Goal: Complete application form

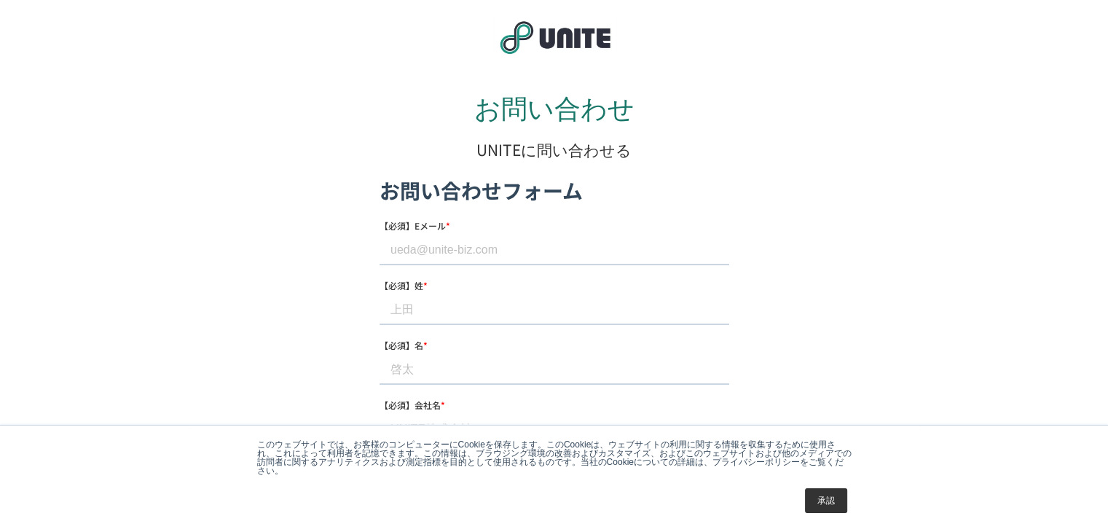
click at [545, 251] on input "【必須】Eメール *" at bounding box center [554, 249] width 350 height 29
paste input "[EMAIL_ADDRESS][DOMAIN_NAME]"
type input "[EMAIL_ADDRESS][DOMAIN_NAME]"
click at [445, 306] on input "【必須】姓 *" at bounding box center [554, 309] width 350 height 29
click at [425, 293] on div "【必須】姓 * この必須項目を入力してください。" at bounding box center [554, 307] width 350 height 60
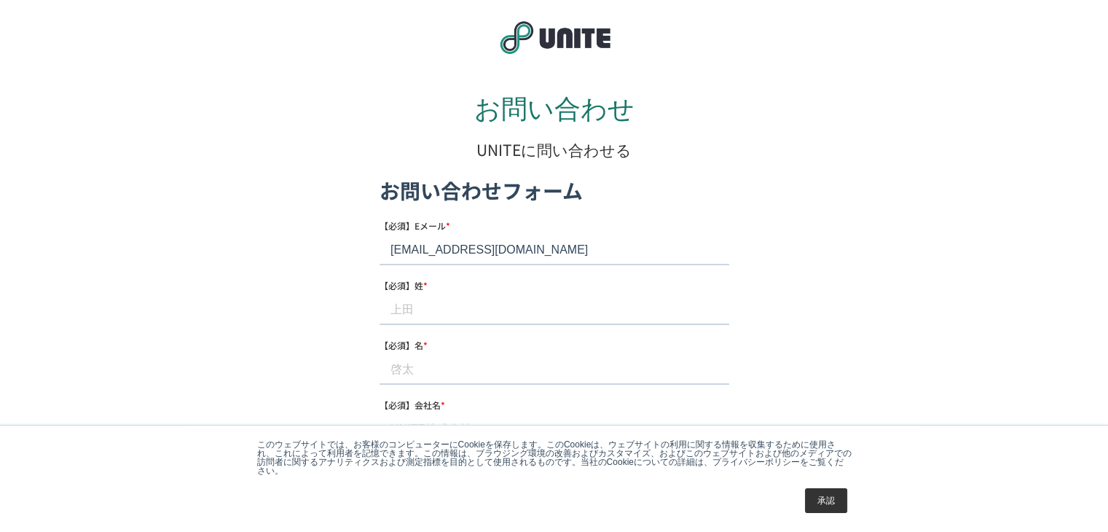
click at [451, 307] on input "【必須】姓 *" at bounding box center [554, 309] width 350 height 29
paste input "[PERSON_NAME]"
drag, startPoint x: 417, startPoint y: 308, endPoint x: 438, endPoint y: 309, distance: 21.9
click at [438, 309] on input "[PERSON_NAME]" at bounding box center [554, 309] width 350 height 29
type input "[PERSON_NAME]"
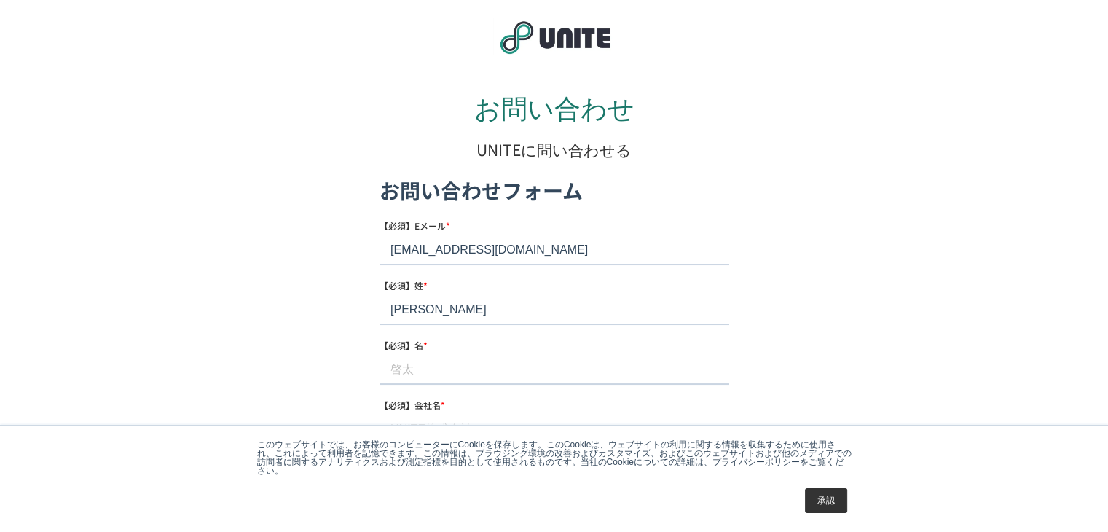
click at [406, 367] on input "【必須】名 *" at bounding box center [554, 369] width 350 height 29
paste input "幹就"
type input "幹就"
click at [479, 405] on label "【必須】会社名 *" at bounding box center [554, 404] width 350 height 15
click at [479, 414] on input "【必須】会社名 *" at bounding box center [554, 428] width 350 height 29
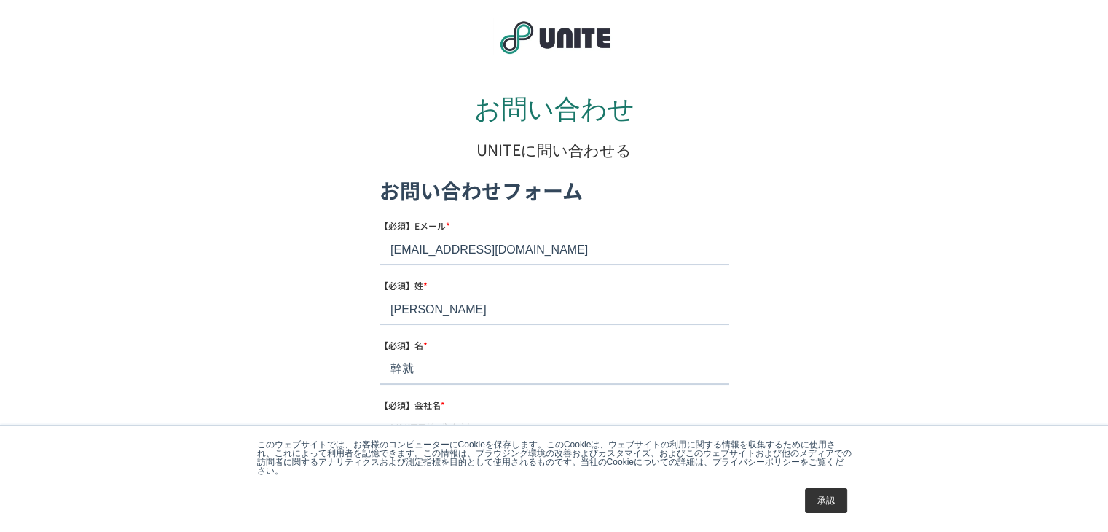
click at [479, 405] on label "【必須】会社名 *" at bounding box center [554, 404] width 350 height 15
click at [479, 414] on input "【必須】会社名 *" at bounding box center [554, 428] width 350 height 29
click at [435, 402] on span "【必須】会社名" at bounding box center [409, 404] width 61 height 12
click at [435, 414] on input "【必須】会社名 *" at bounding box center [554, 428] width 350 height 29
click at [488, 403] on label "【必須】会社名 *" at bounding box center [554, 404] width 350 height 15
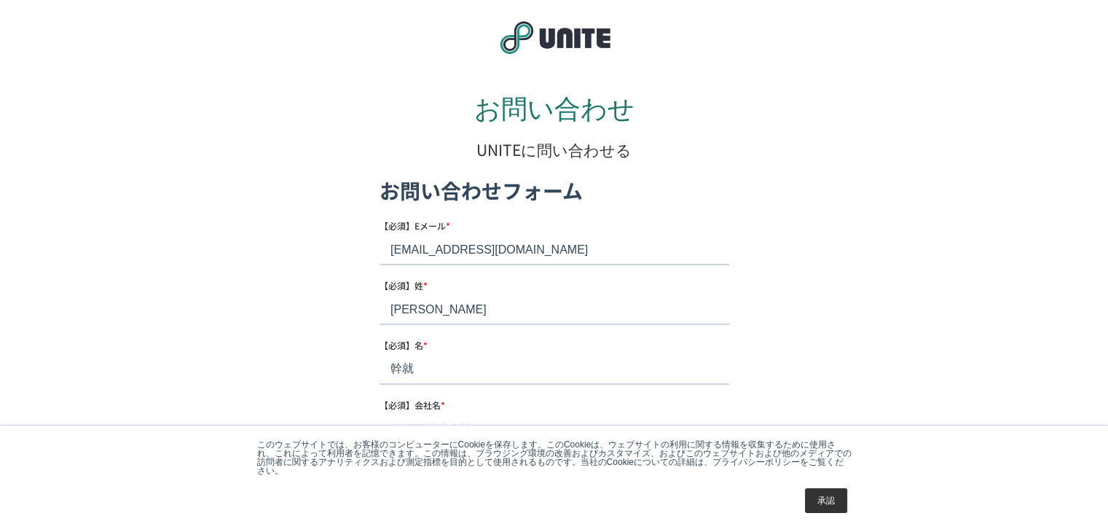
click at [488, 414] on input "【必須】会社名 *" at bounding box center [554, 428] width 350 height 29
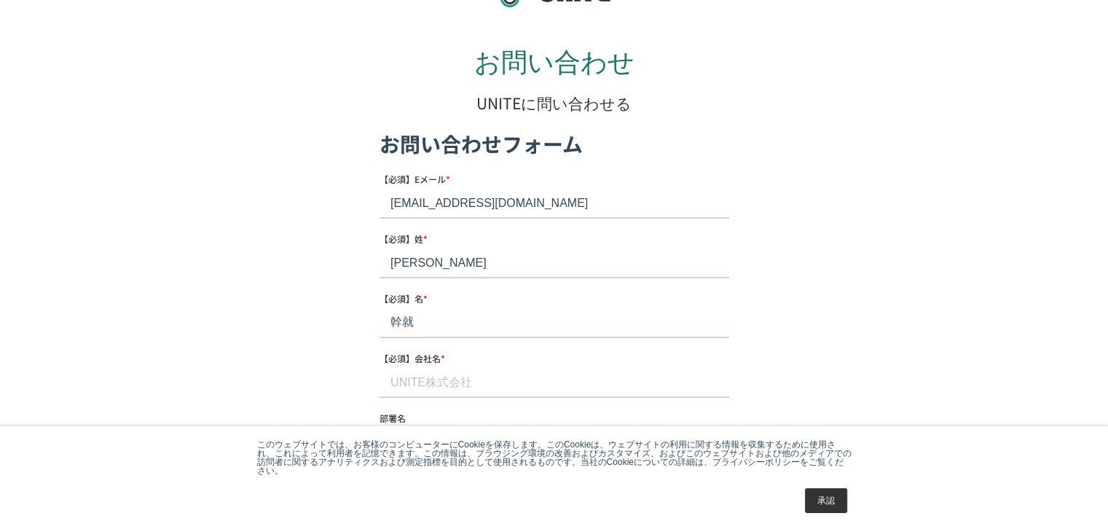
scroll to position [73, 0]
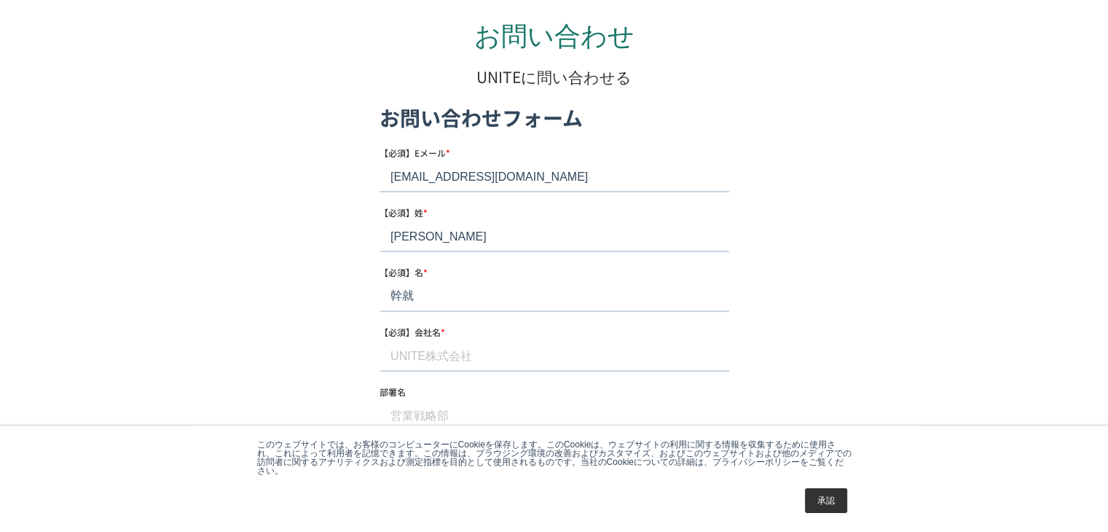
paste input "株式会社M&U"
type input "株式会社M&U"
type input "0644001274"
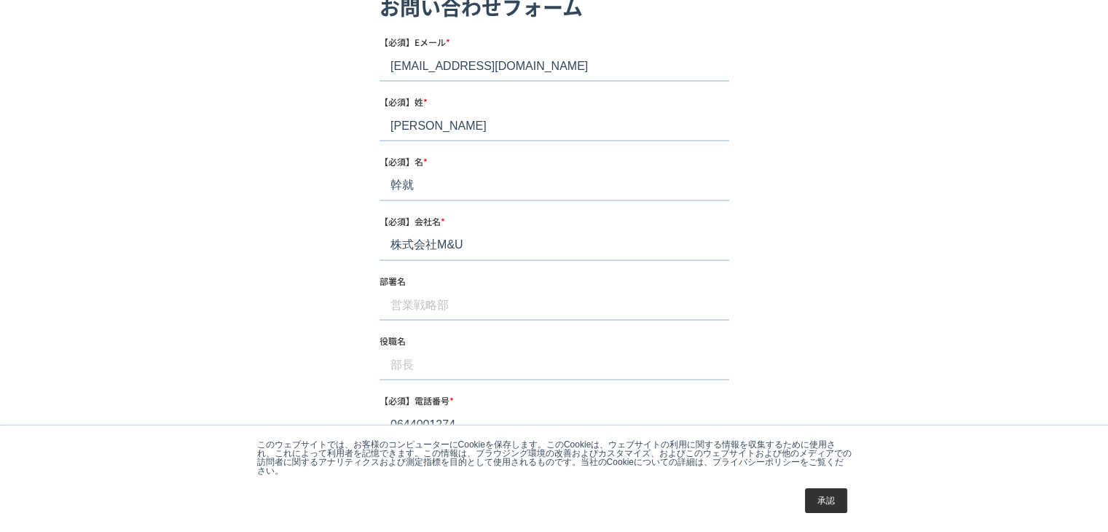
scroll to position [218, 0]
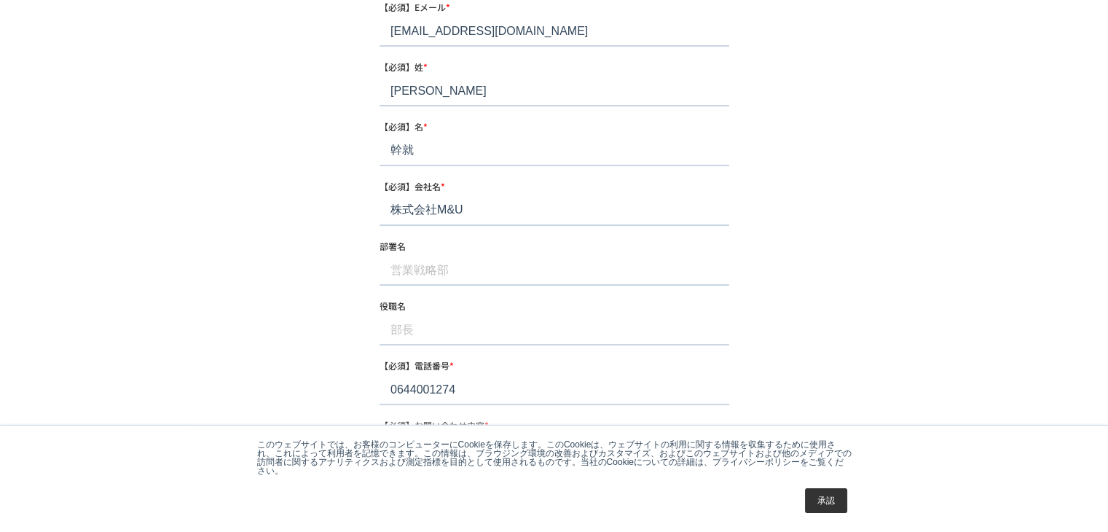
type input "株式会社M&U"
click at [465, 272] on input "部署名" at bounding box center [554, 270] width 350 height 29
paste input "ANIBIS事業部"
type input "ANIBIS事業部"
click at [418, 334] on input "役職名" at bounding box center [554, 330] width 350 height 29
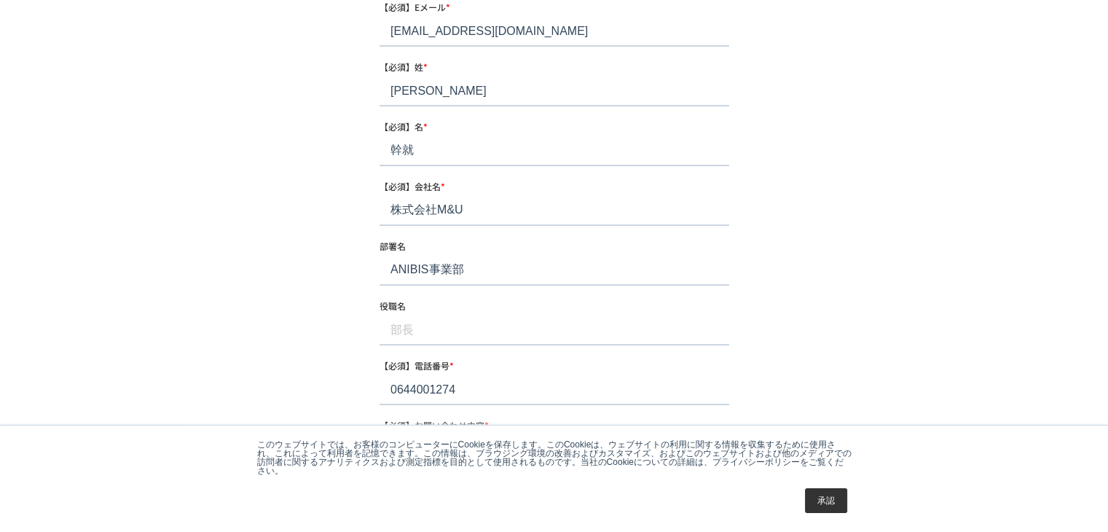
paste input "代表取締役"
type input "代表取締役"
click at [323, 33] on div "お問い合わせ UNITEに問い合わせる" at bounding box center [554, 342] width 746 height 974
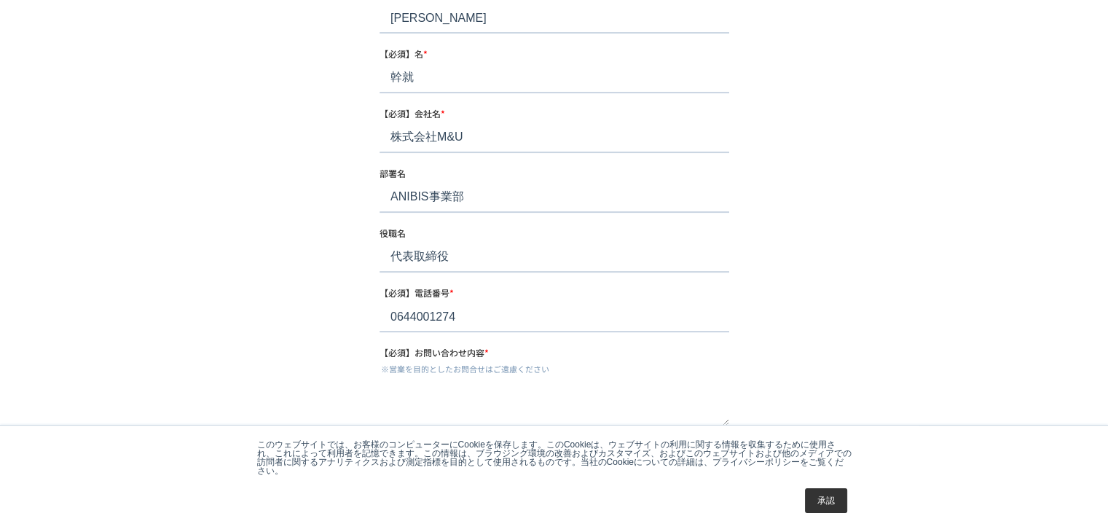
scroll to position [364, 0]
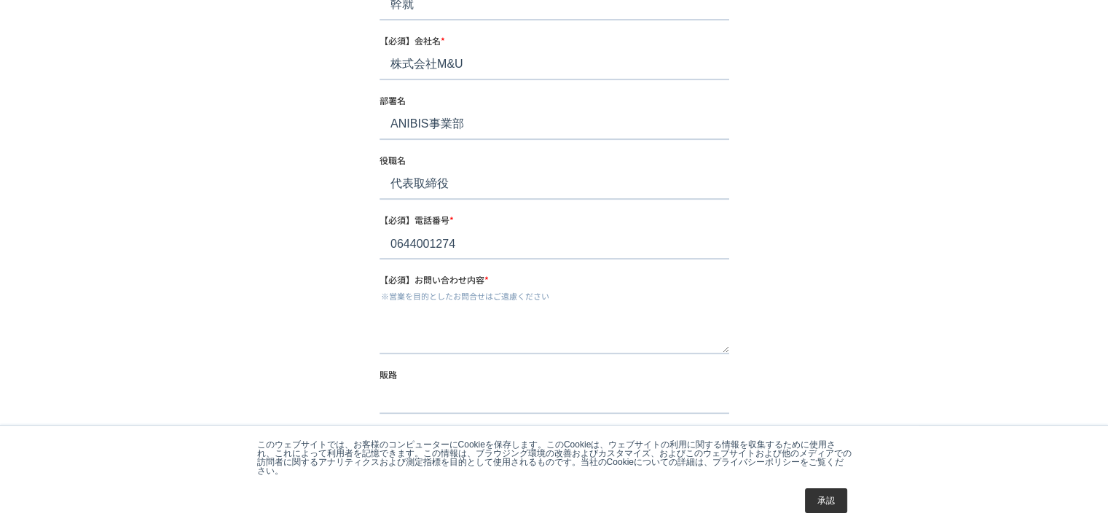
drag, startPoint x: 478, startPoint y: 240, endPoint x: 390, endPoint y: 232, distance: 88.5
click at [390, 232] on input "0644001274" at bounding box center [554, 244] width 350 height 29
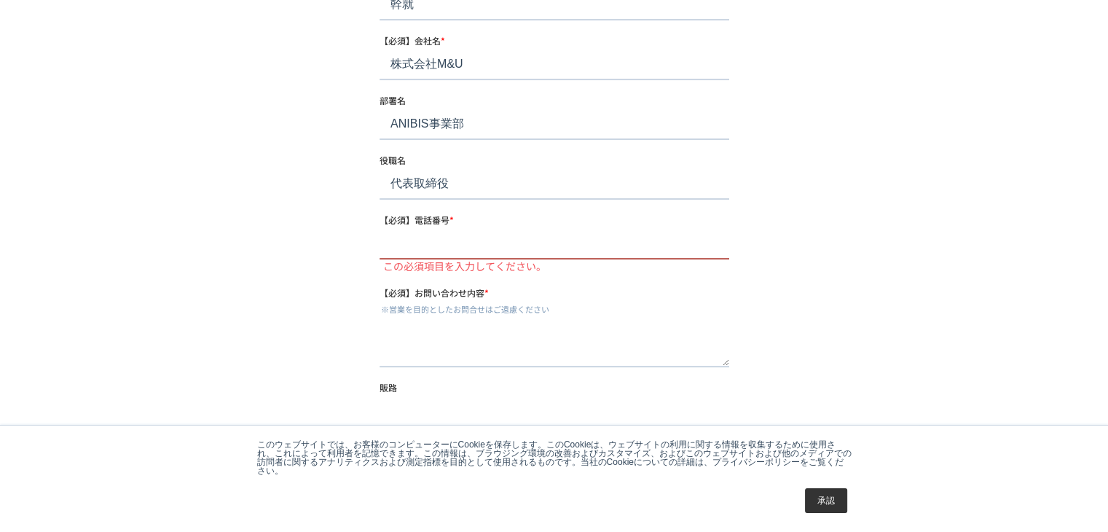
paste input "[PHONE_NUMBER]"
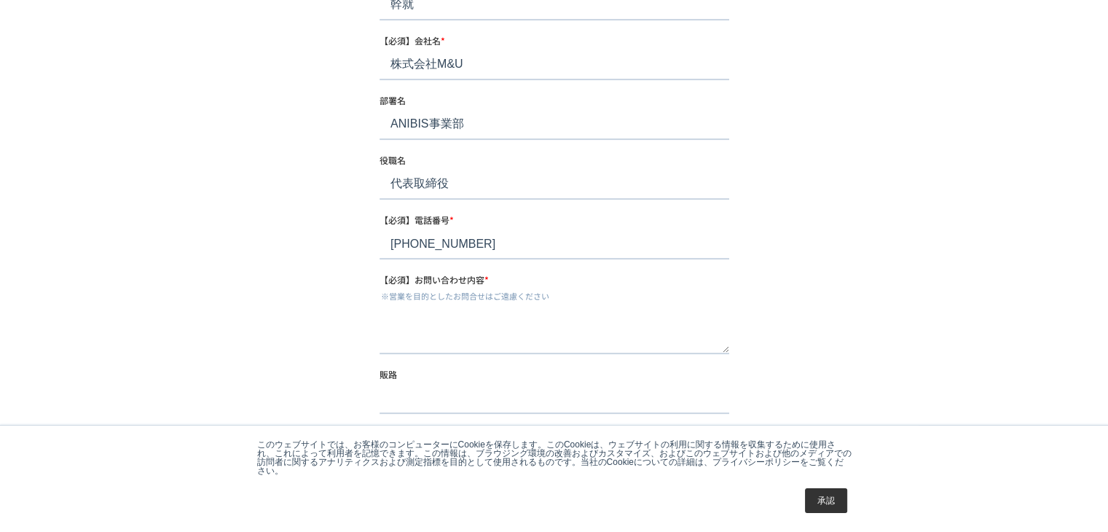
type input "[PHONE_NUMBER]"
click at [419, 339] on textarea "【必須】お問い合わせ内容 *" at bounding box center [554, 330] width 350 height 48
paste textarea "【8lor】25ipsumdolorsitame！ consectetura elits、doeiusmodtemporincididu。 utlabore「…"
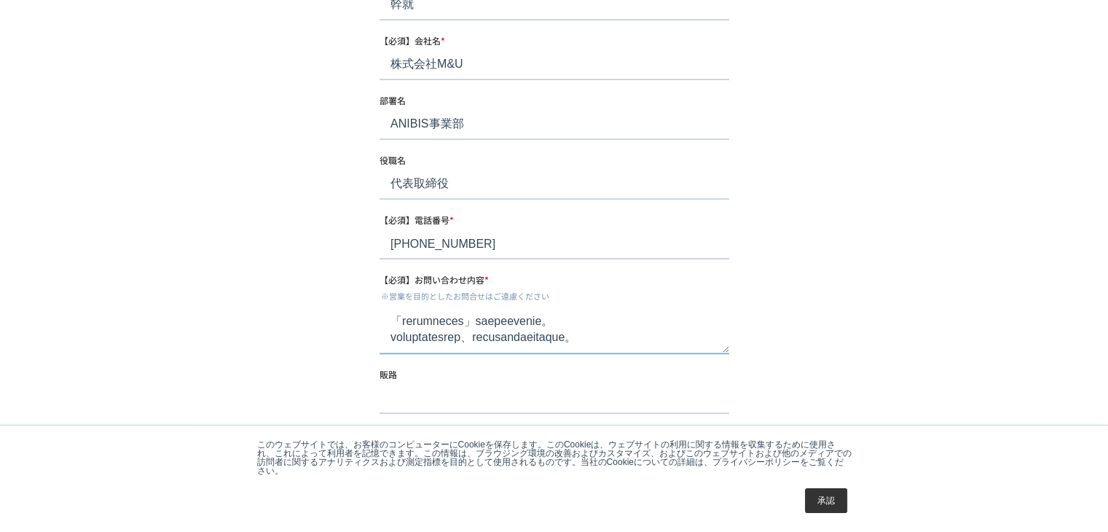
type textarea "【8lor】25ipsumdolorsitame！ consectetura elits、doeiusmodtemporincididu。 utlabore「…"
